Goal: Task Accomplishment & Management: Manage account settings

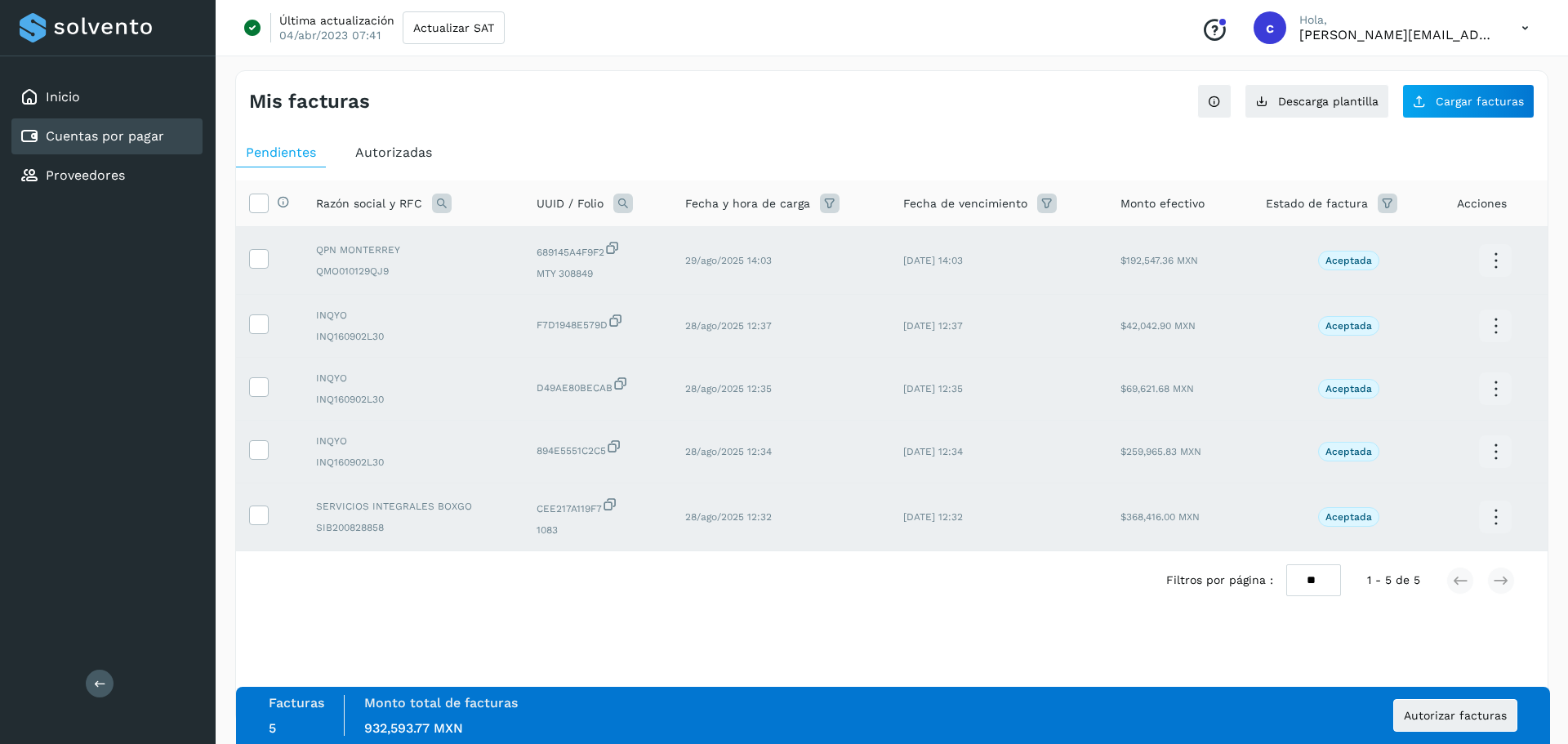
click at [753, 593] on div "Filtros por página : ** ** ** 1 - 5 de 5" at bounding box center [892, 580] width 1312 height 58
click at [1442, 711] on span "Autorizar facturas" at bounding box center [1455, 716] width 103 height 12
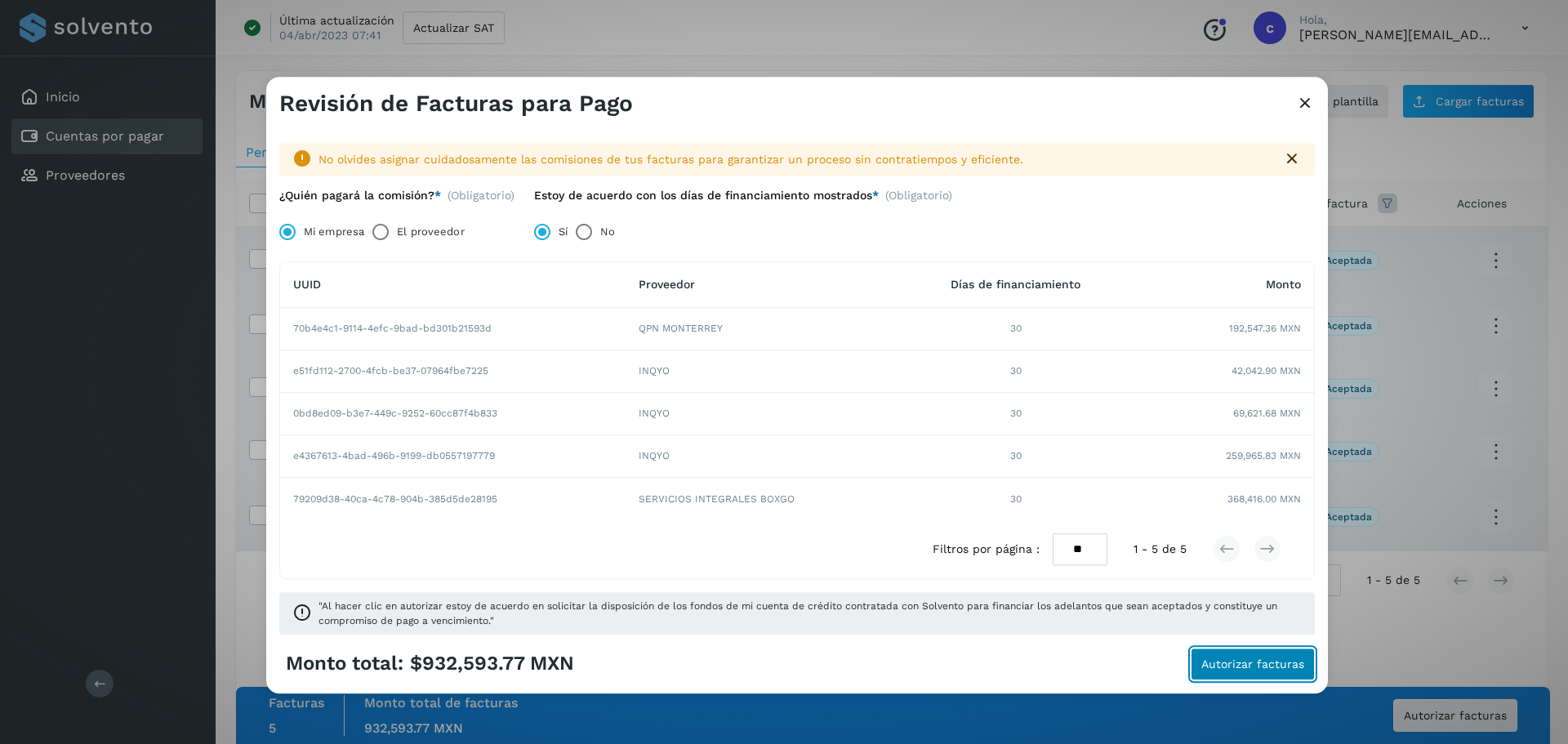
click at [1221, 655] on button "Autorizar facturas" at bounding box center [1253, 664] width 125 height 33
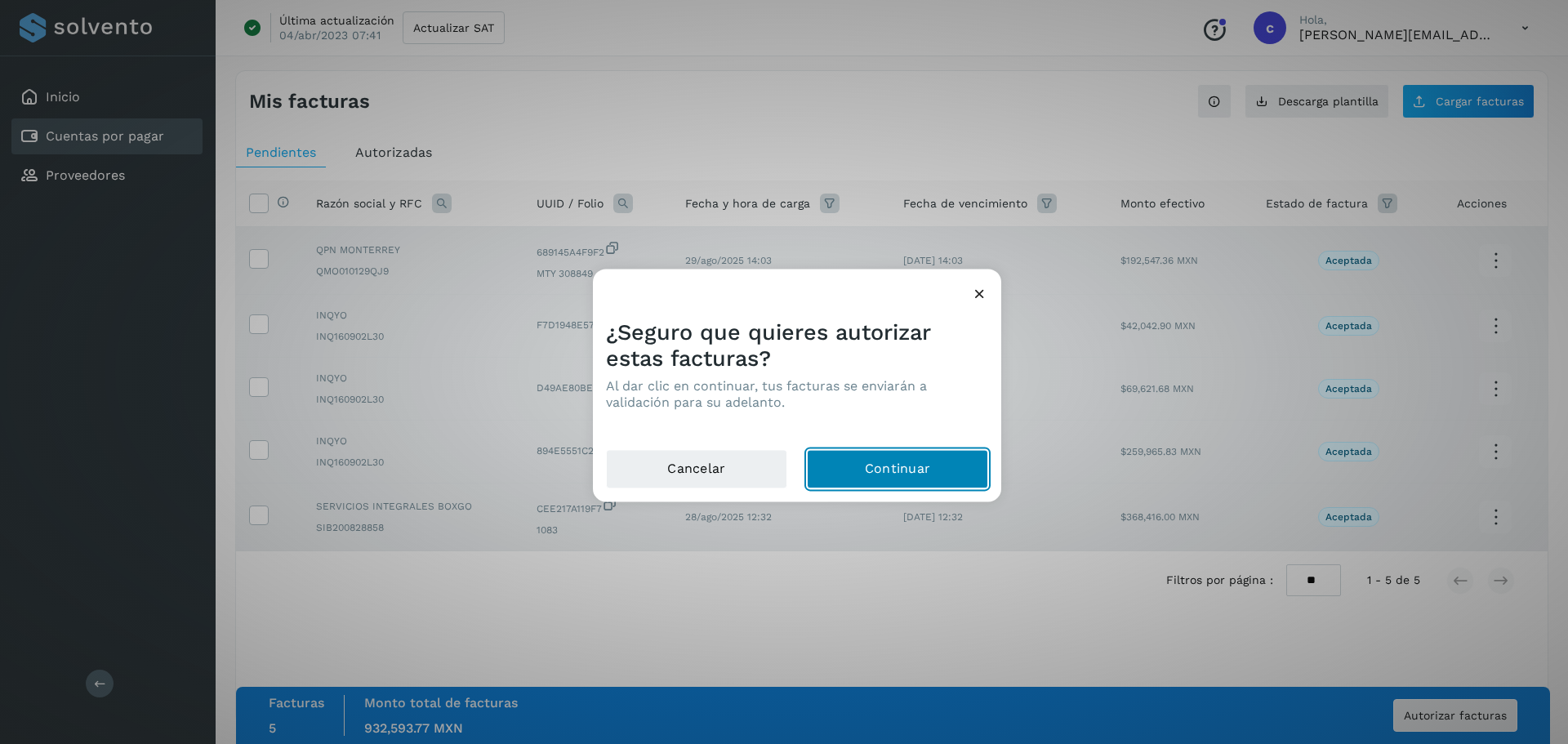
click at [897, 462] on button "Continuar" at bounding box center [897, 469] width 181 height 40
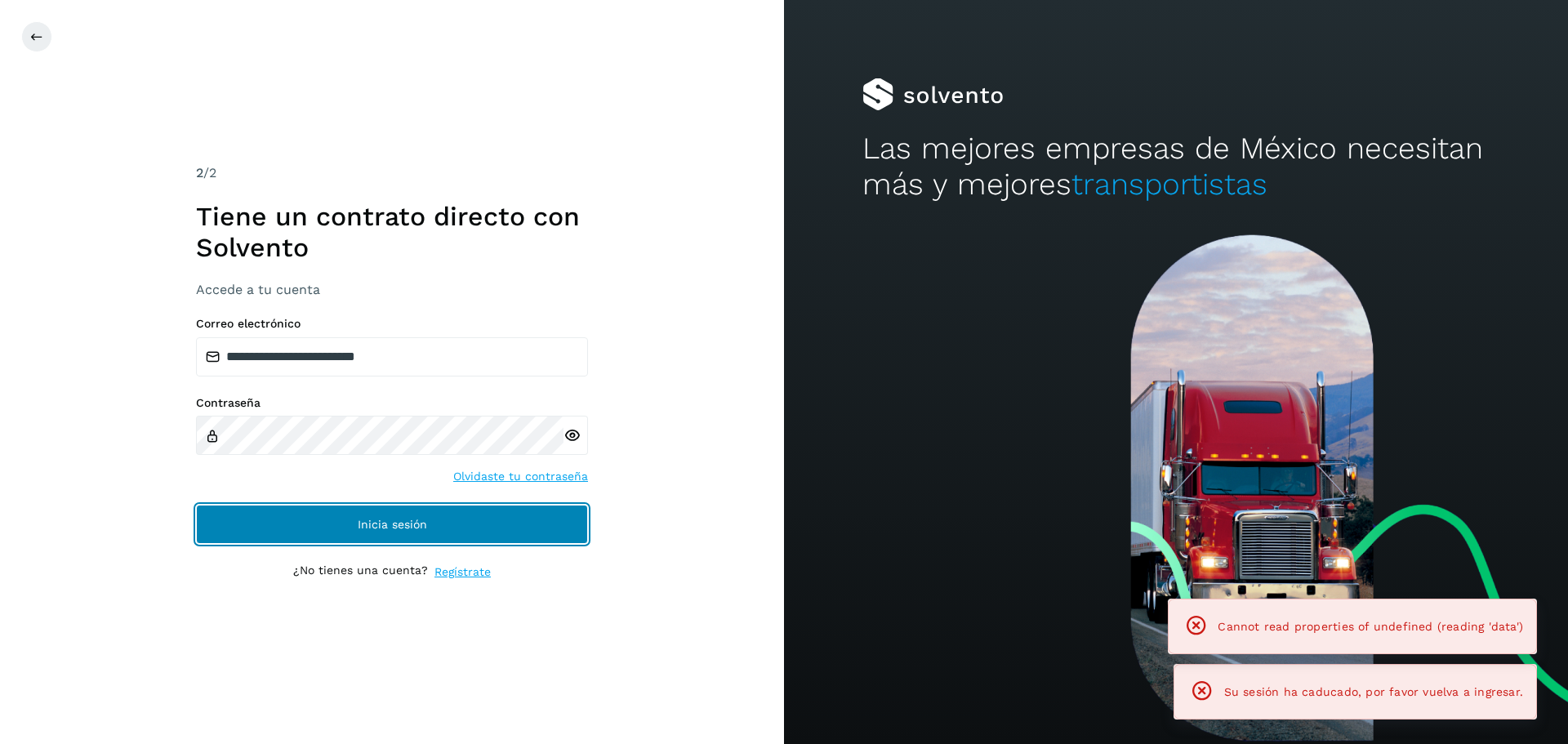
click at [500, 522] on button "Inicia sesión" at bounding box center [392, 524] width 392 height 40
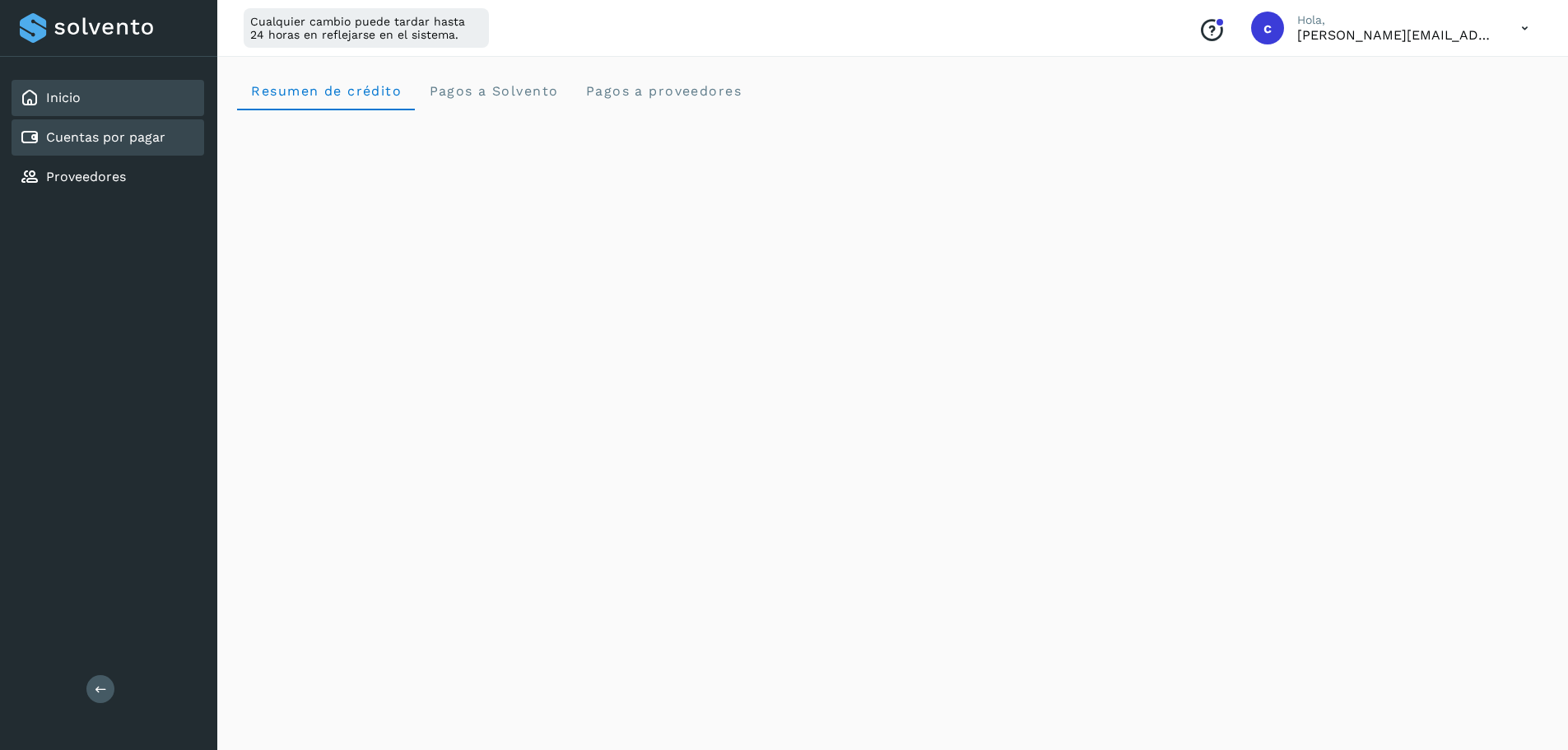
click at [56, 140] on link "Cuentas por pagar" at bounding box center [106, 138] width 120 height 16
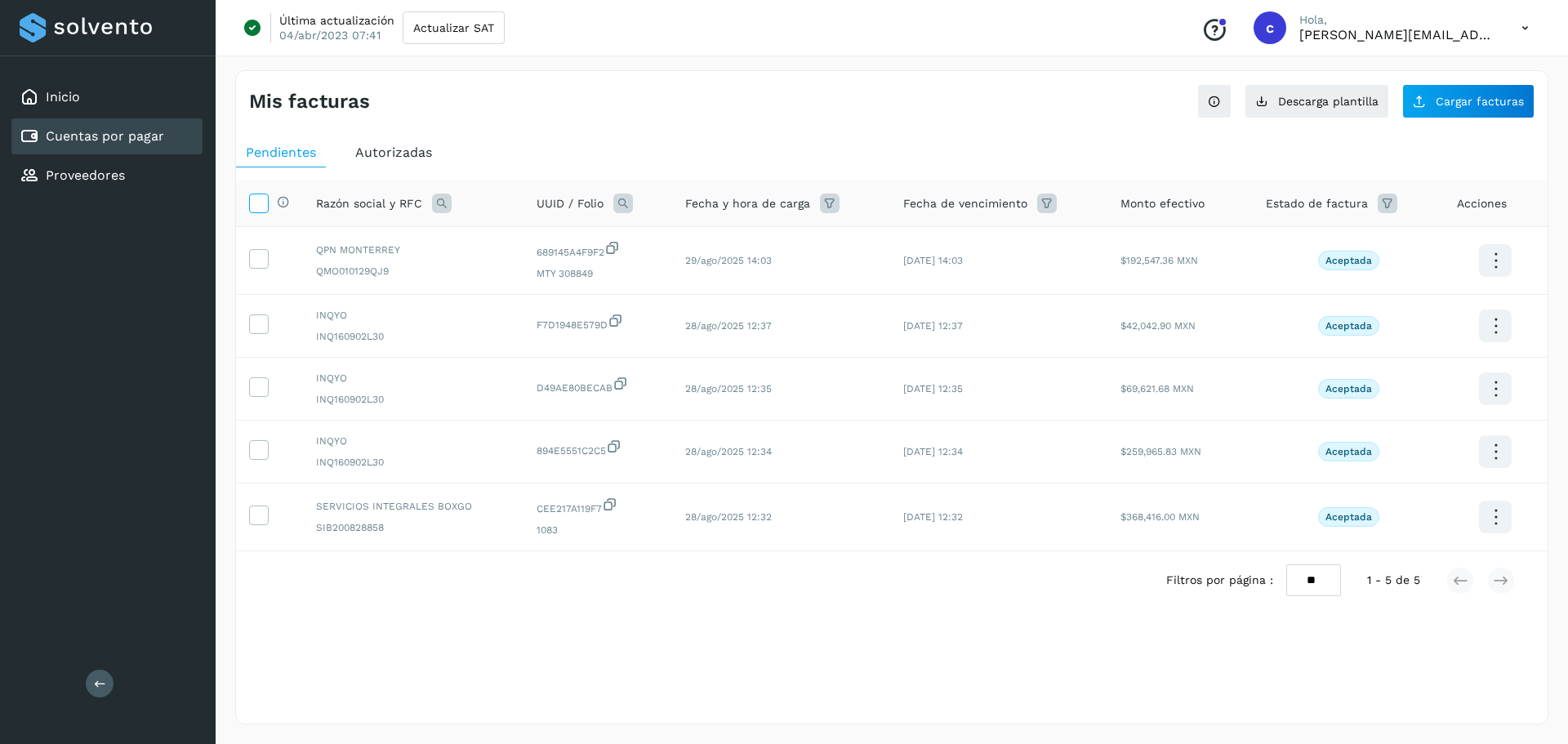
click at [257, 202] on icon at bounding box center [258, 202] width 17 height 17
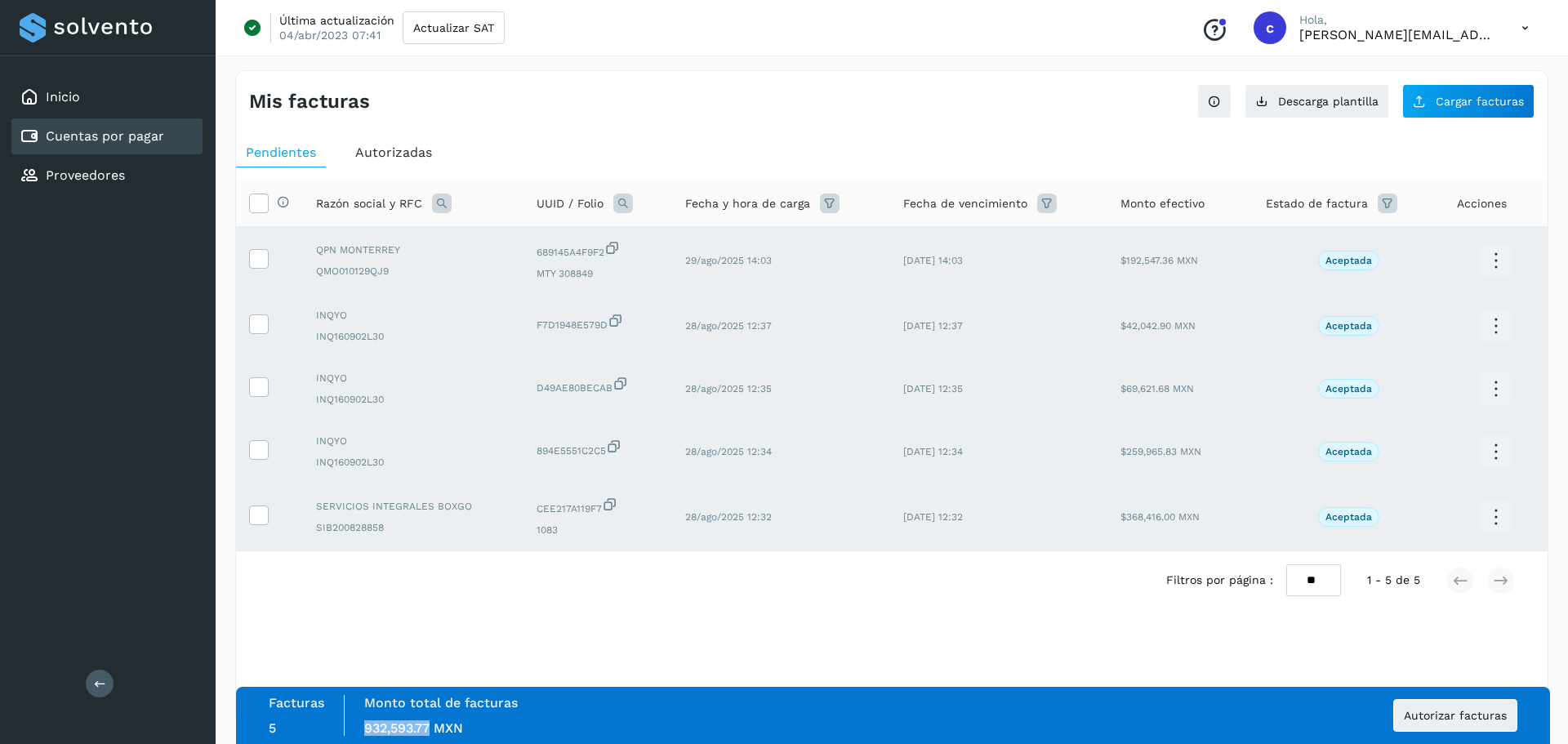
drag, startPoint x: 362, startPoint y: 729, endPoint x: 429, endPoint y: 735, distance: 67.3
click at [429, 735] on div "Monto total de facturas Monto total 932,593.77 MXN" at bounding box center [440, 715] width 193 height 41
copy span "932,593.77"
click at [750, 640] on div "Selecciona una fecha" at bounding box center [892, 649] width 1312 height 27
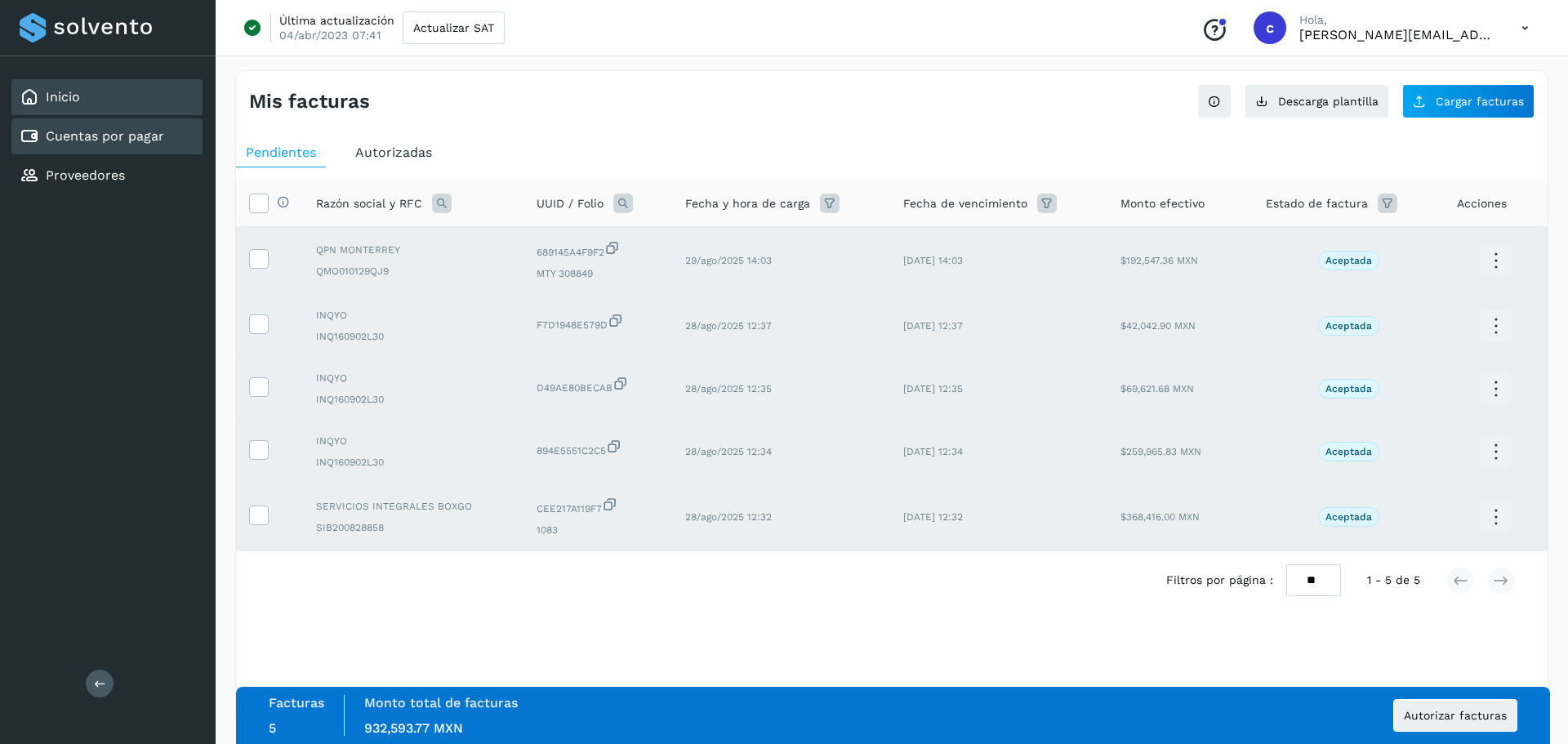
click at [53, 104] on link "Inicio" at bounding box center [62, 97] width 35 height 16
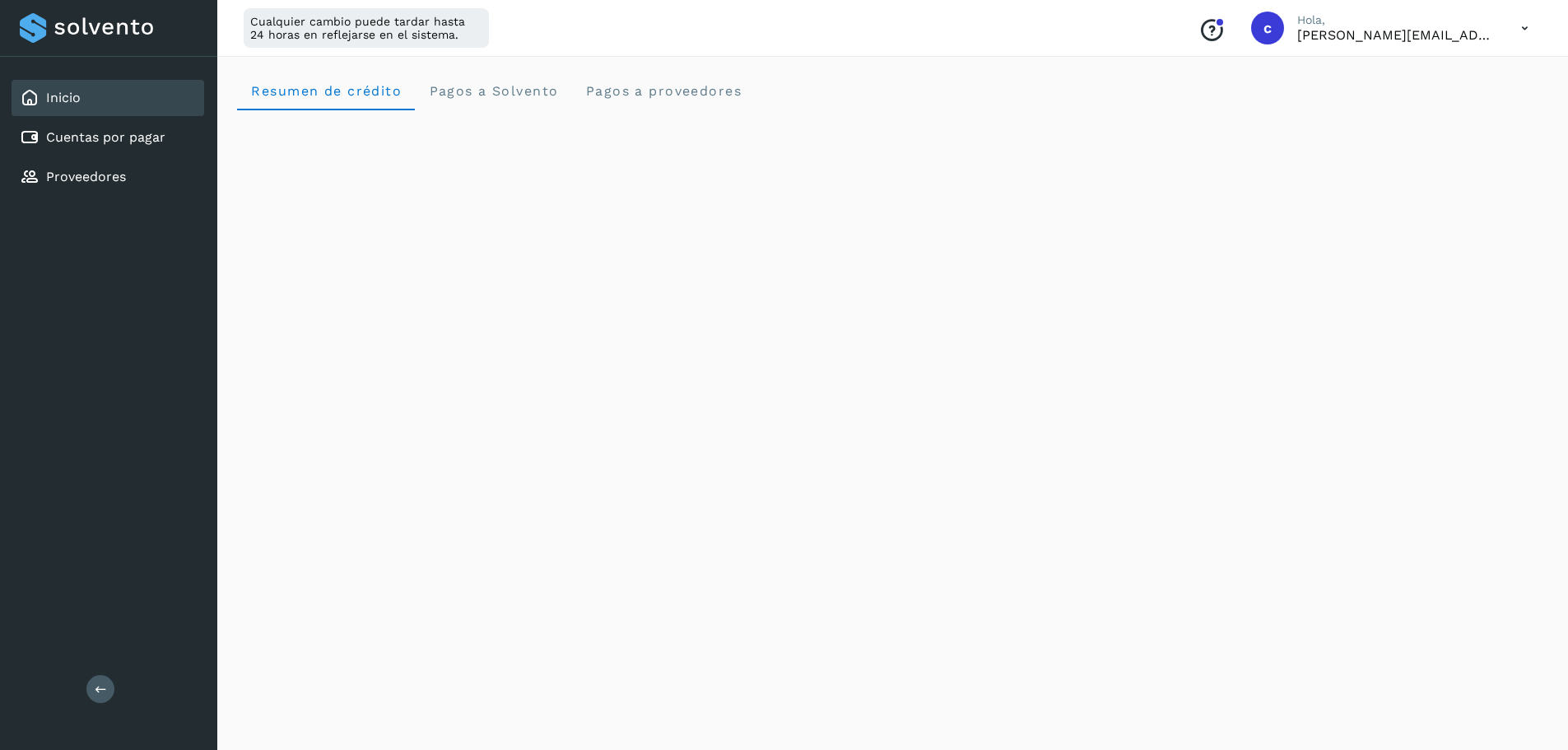
click at [106, 97] on div "Inicio" at bounding box center [108, 98] width 192 height 36
click at [95, 139] on link "Cuentas por pagar" at bounding box center [106, 138] width 120 height 16
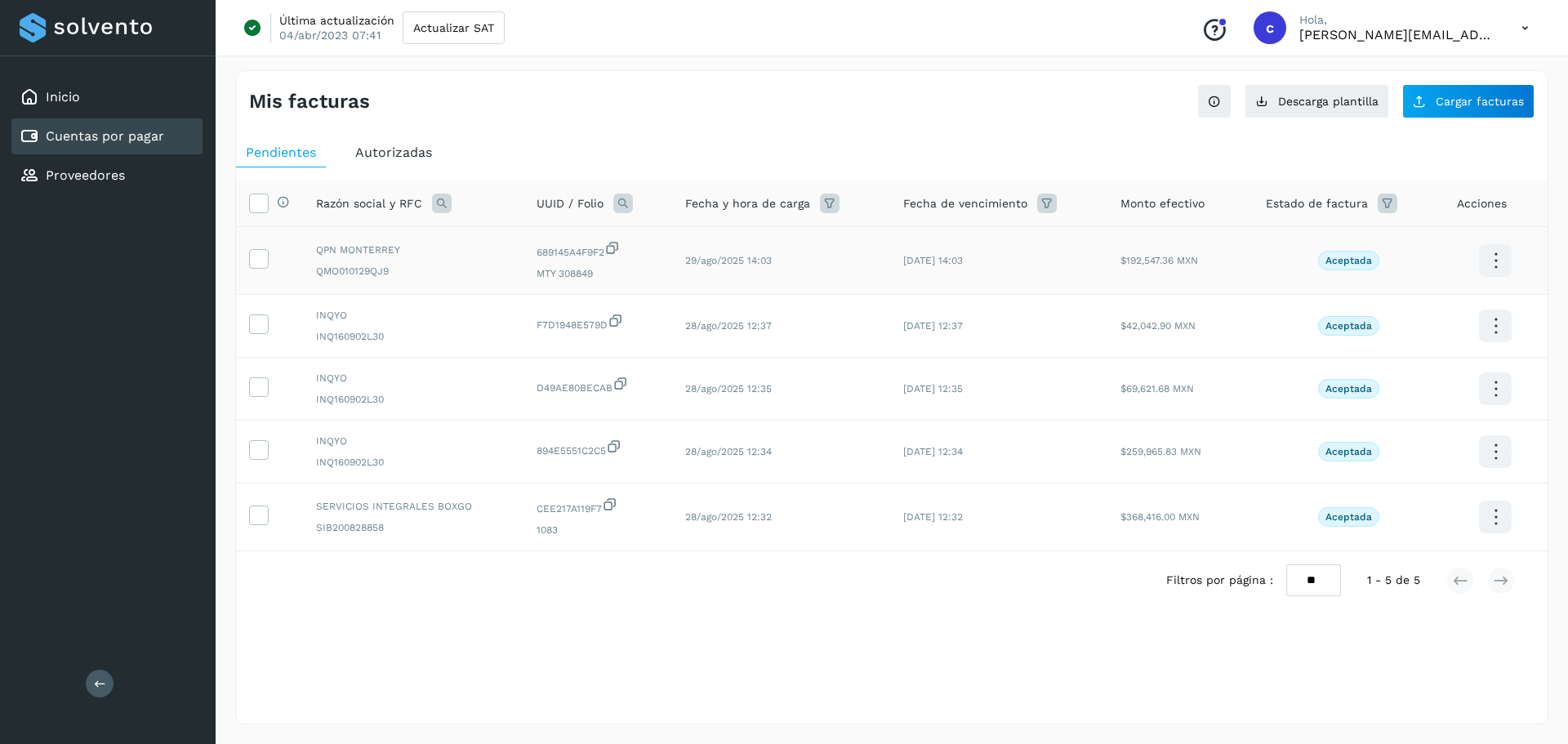
click at [1489, 259] on icon at bounding box center [1496, 260] width 39 height 39
click at [663, 135] on div at bounding box center [784, 372] width 1568 height 744
click at [396, 147] on span "Autorizadas" at bounding box center [394, 152] width 77 height 16
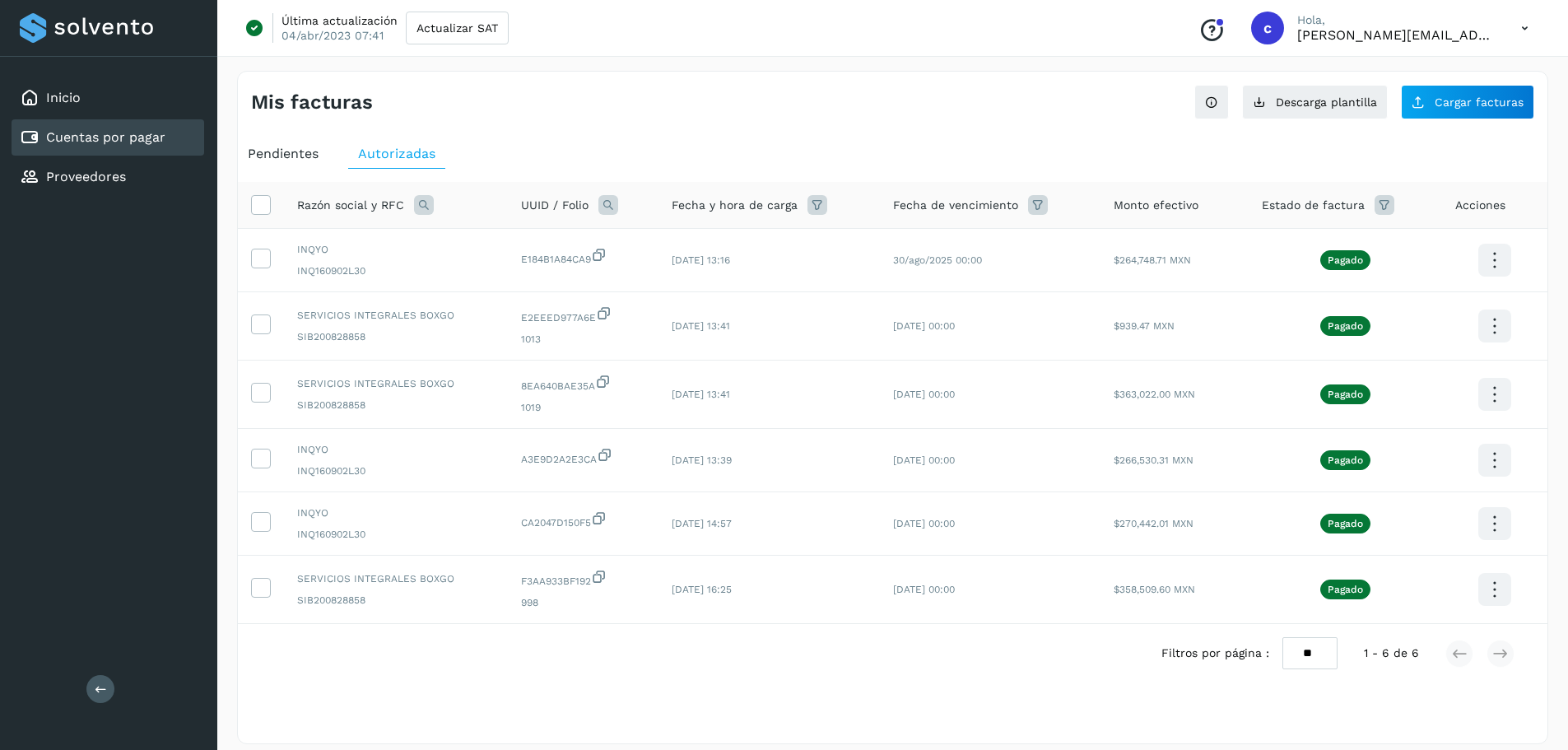
click at [294, 152] on span "Pendientes" at bounding box center [283, 154] width 71 height 16
